Goal: Navigation & Orientation: Go to known website

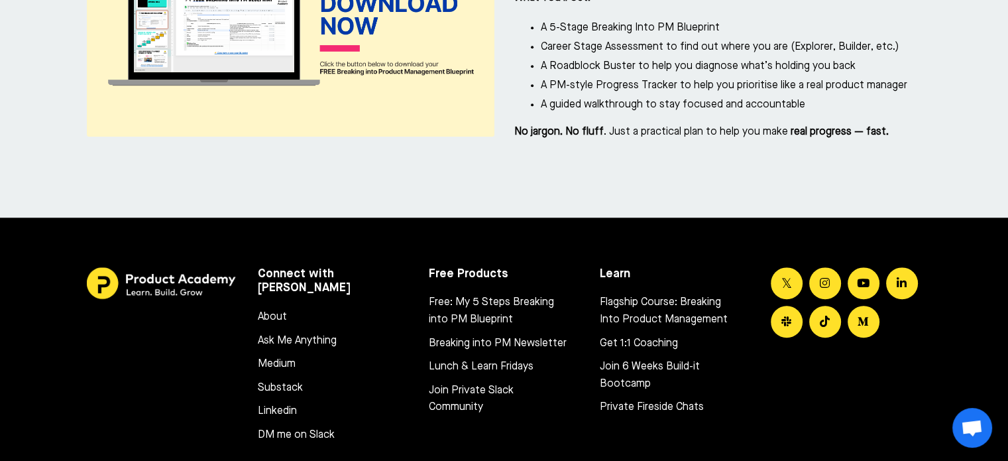
scroll to position [6234, 0]
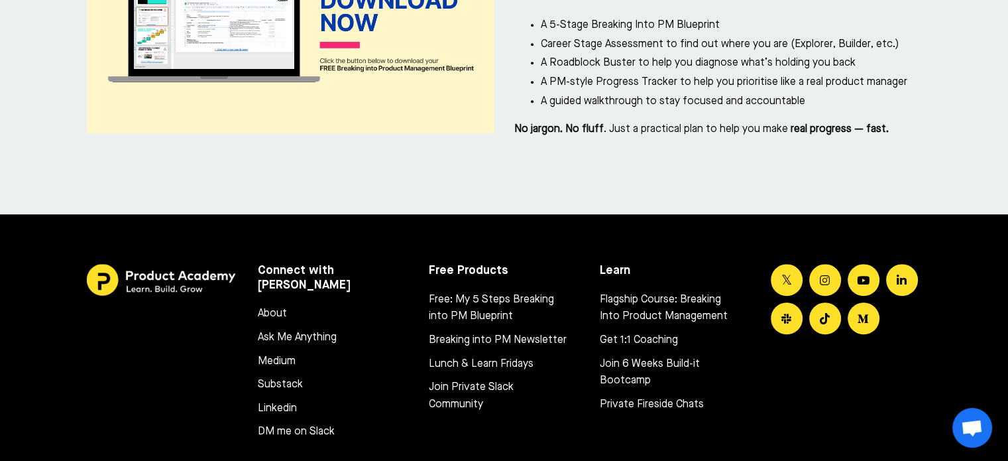
scroll to position [6171, 0]
